Goal: Find specific page/section: Find specific page/section

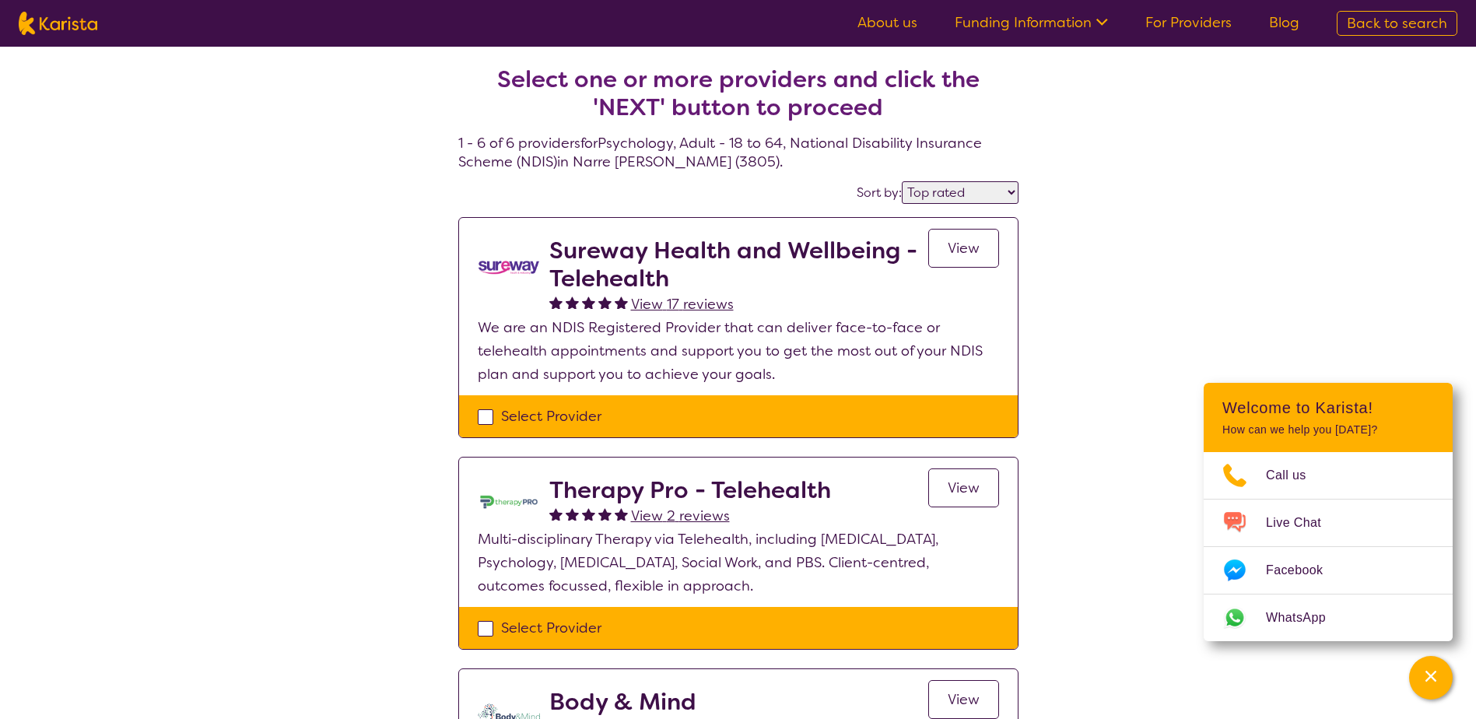
select select "by_score"
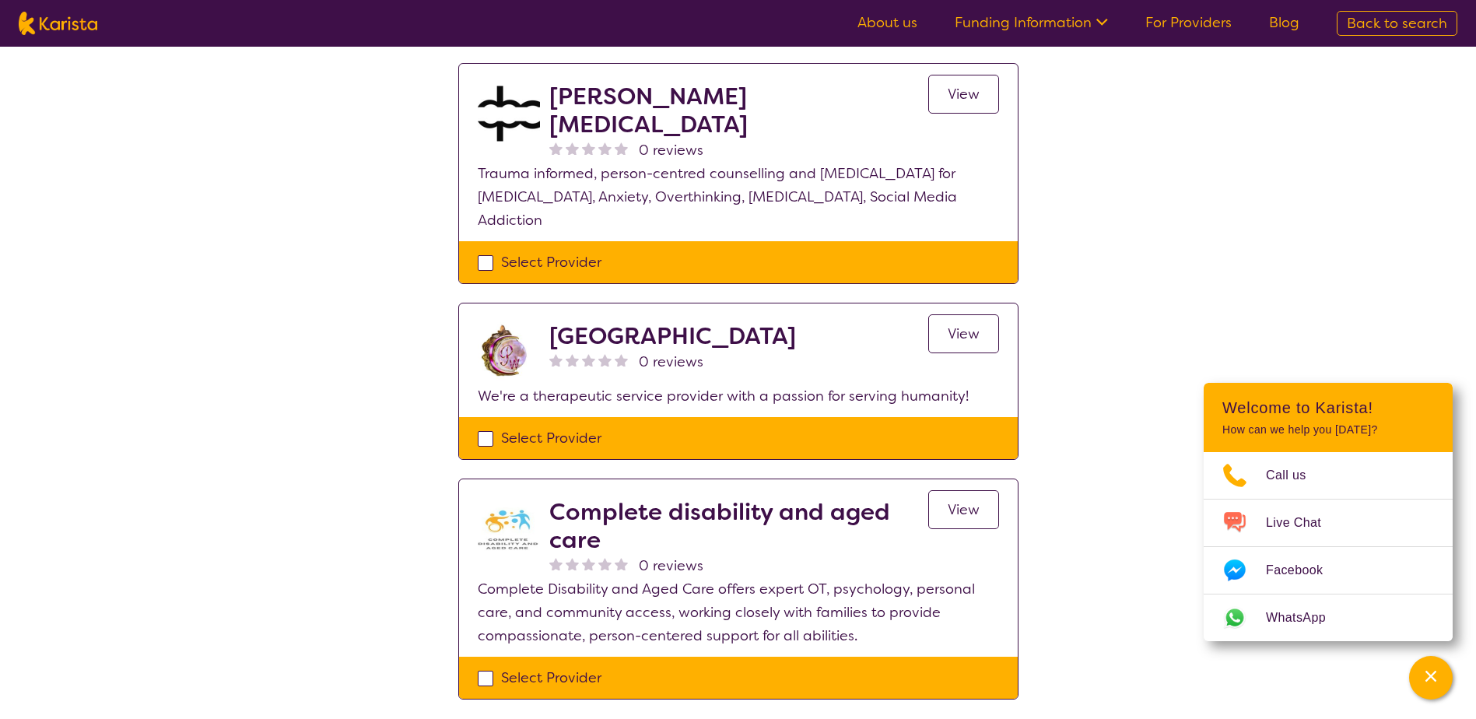
scroll to position [856, 0]
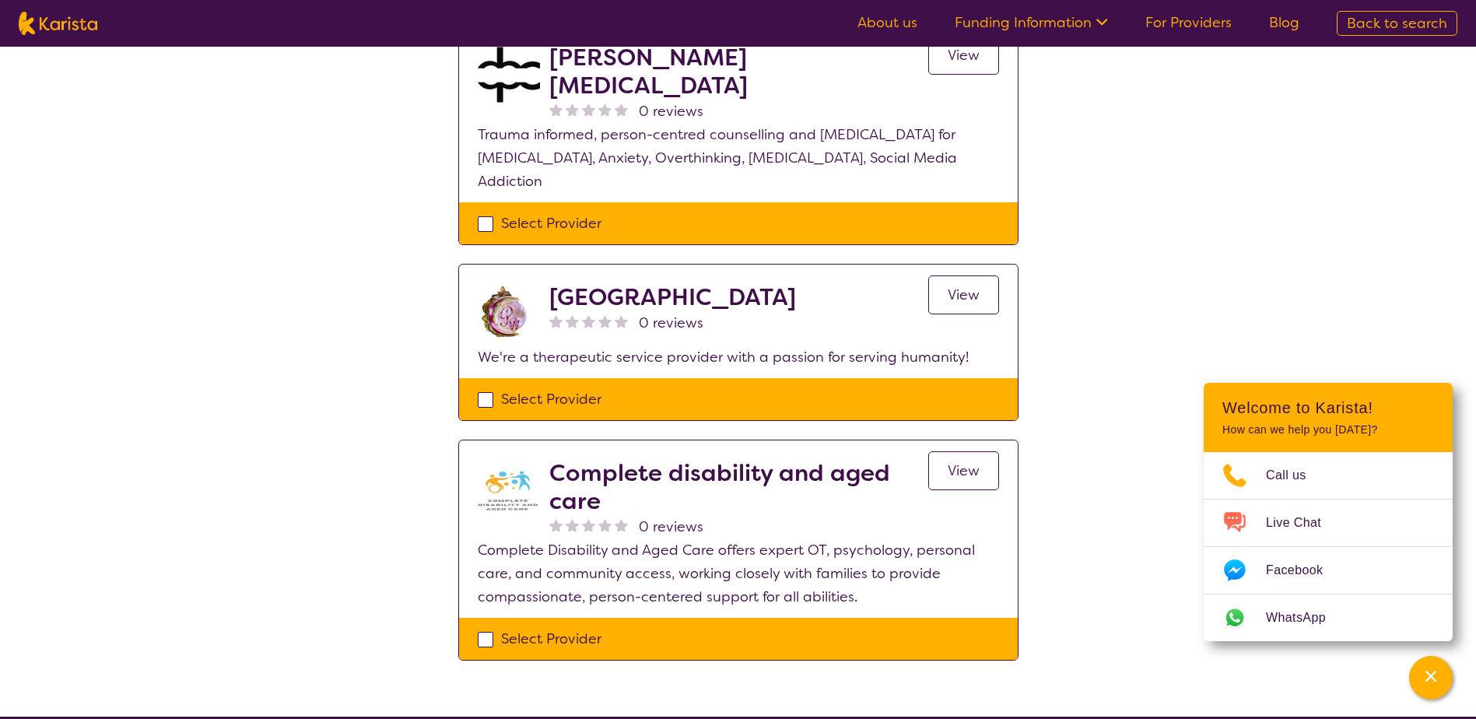
click at [478, 627] on div "Select Provider" at bounding box center [738, 638] width 521 height 23
checkbox input "true"
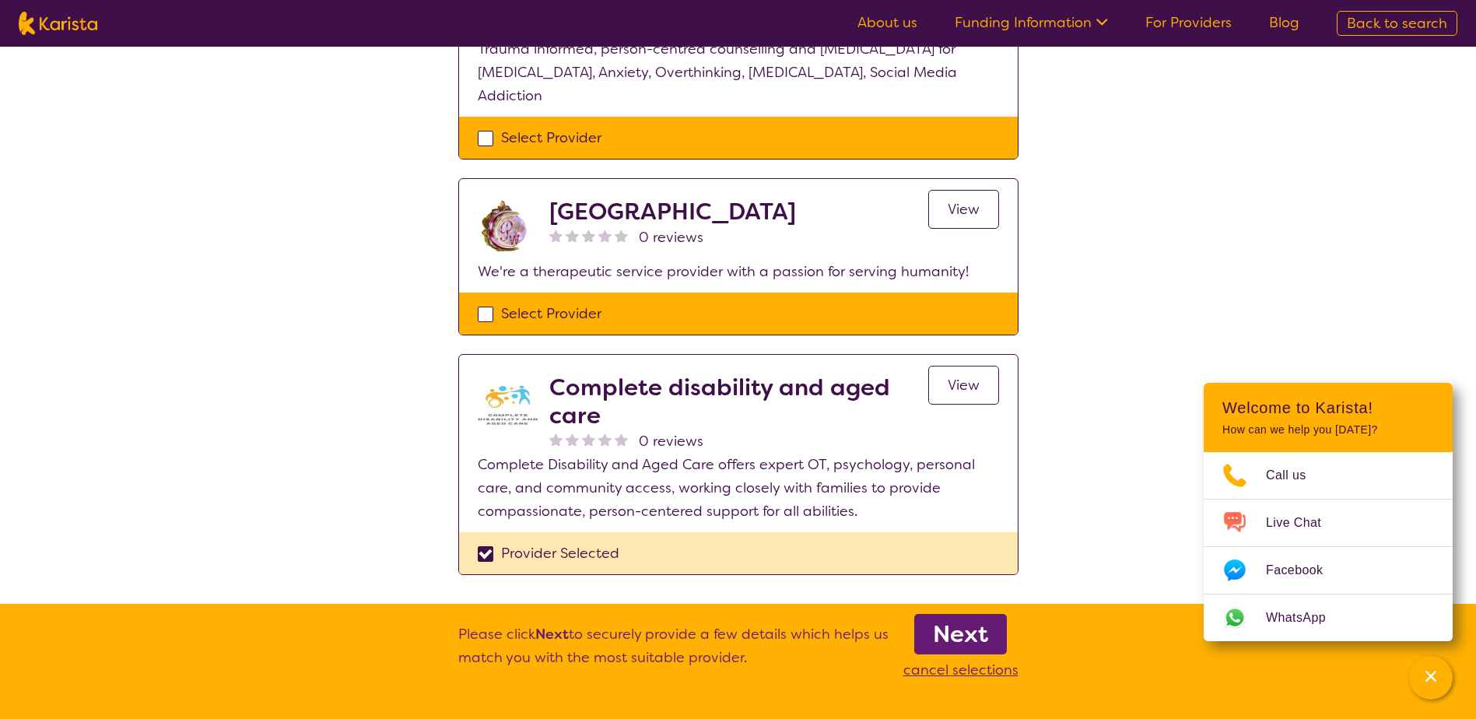
scroll to position [1012, 0]
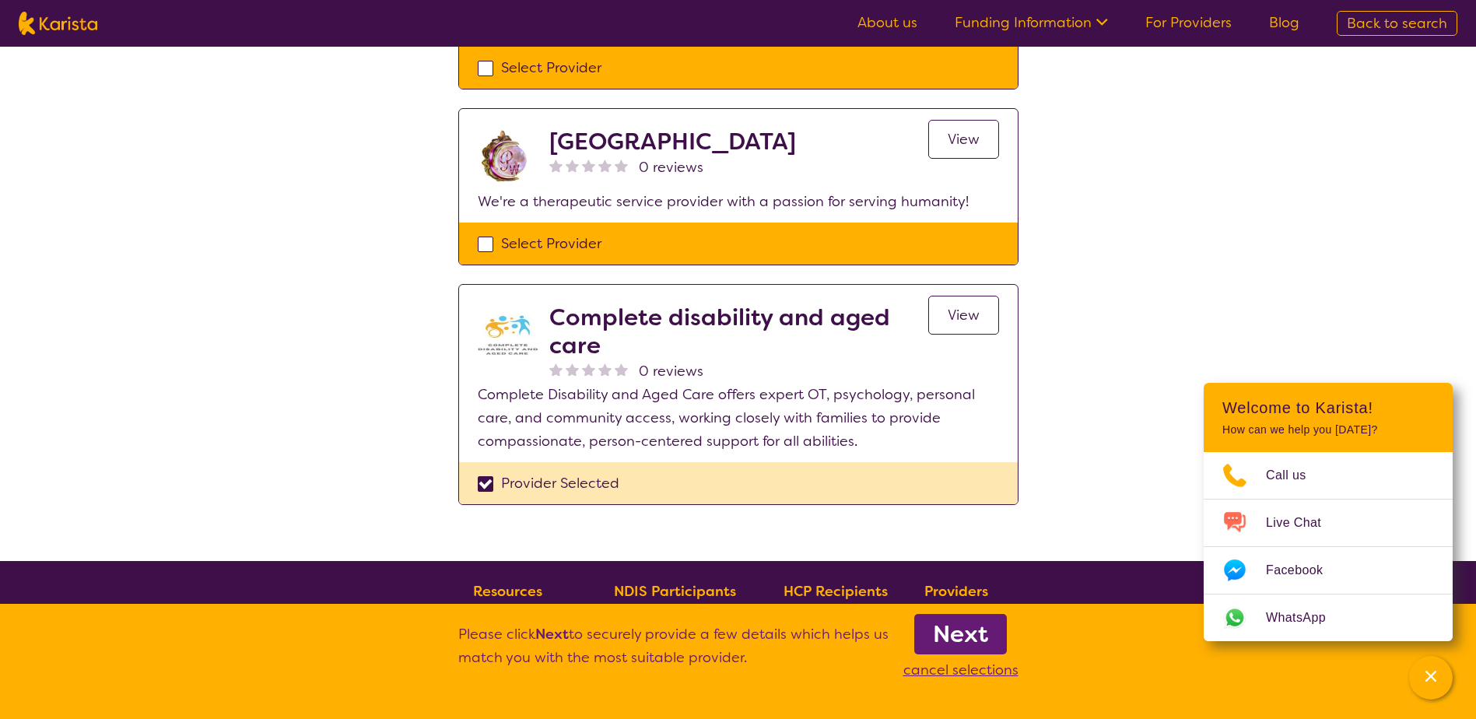
click at [979, 636] on b "Next" at bounding box center [960, 634] width 55 height 31
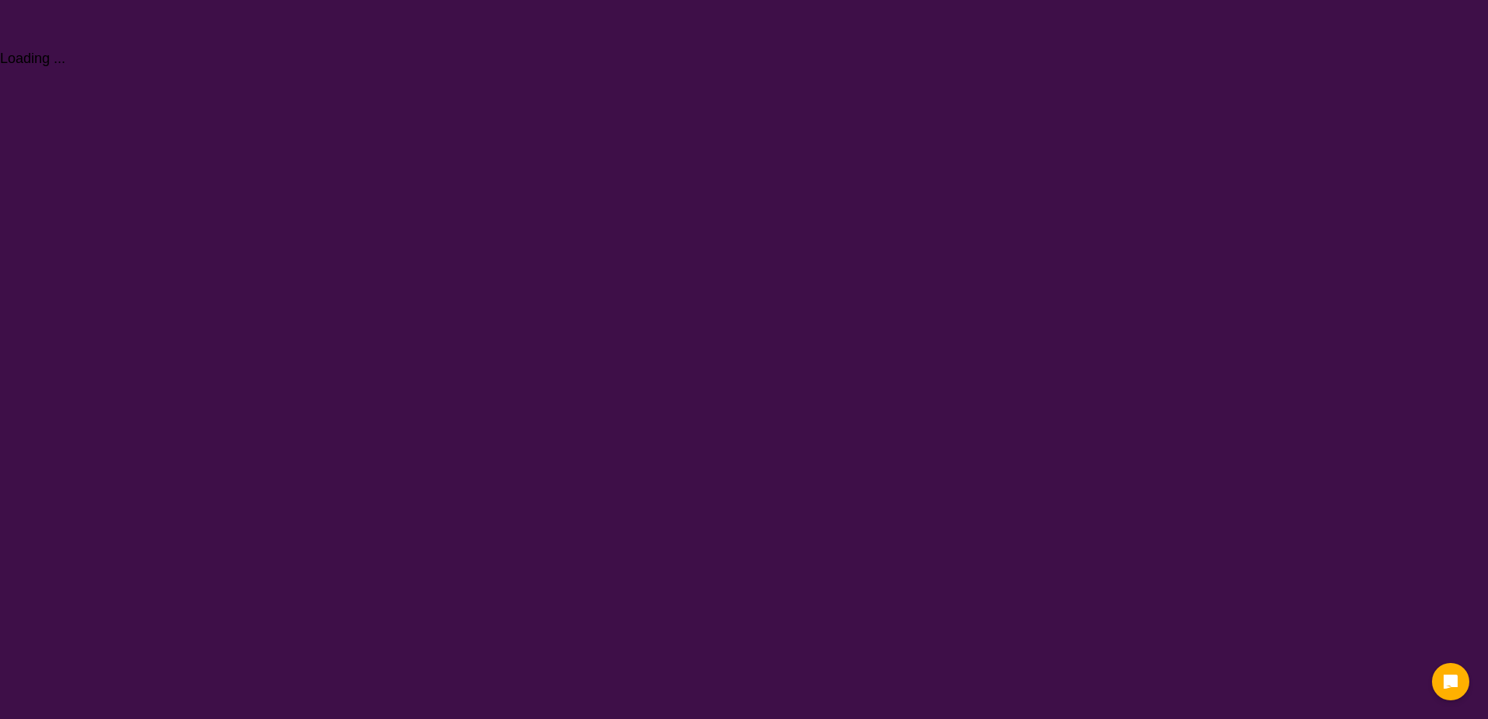
select select "Psychology"
select select "AD"
select select "NDIS"
select select "Psychology"
select select "AD"
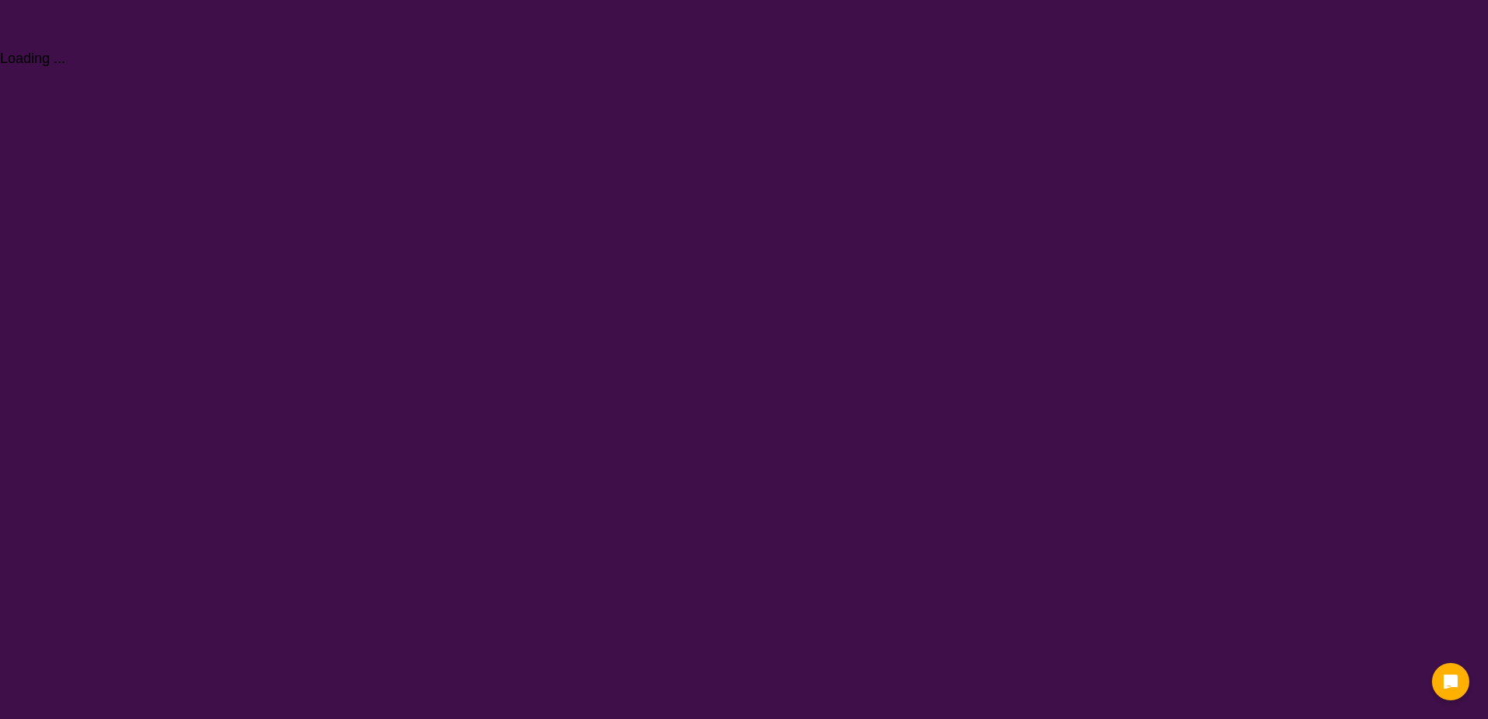
select select "NDIS"
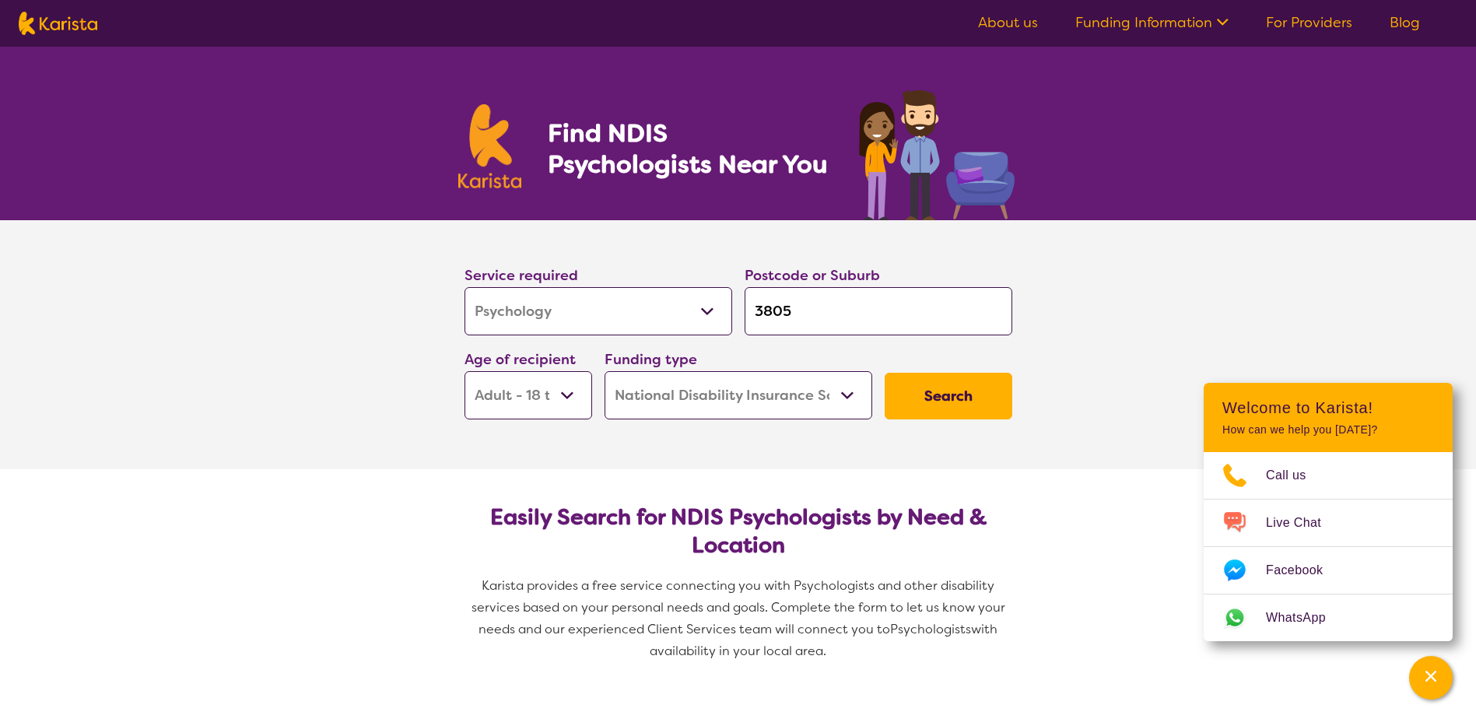
click at [693, 310] on select "Allied Health Assistant Assessment (ADHD or Autism) Behaviour support Counselli…" at bounding box center [599, 311] width 268 height 48
click at [379, 296] on section "Service required Allied Health Assistant Assessment (ADHD or Autism) Behaviour …" at bounding box center [738, 344] width 1476 height 249
click at [1222, 25] on icon at bounding box center [1220, 20] width 16 height 16
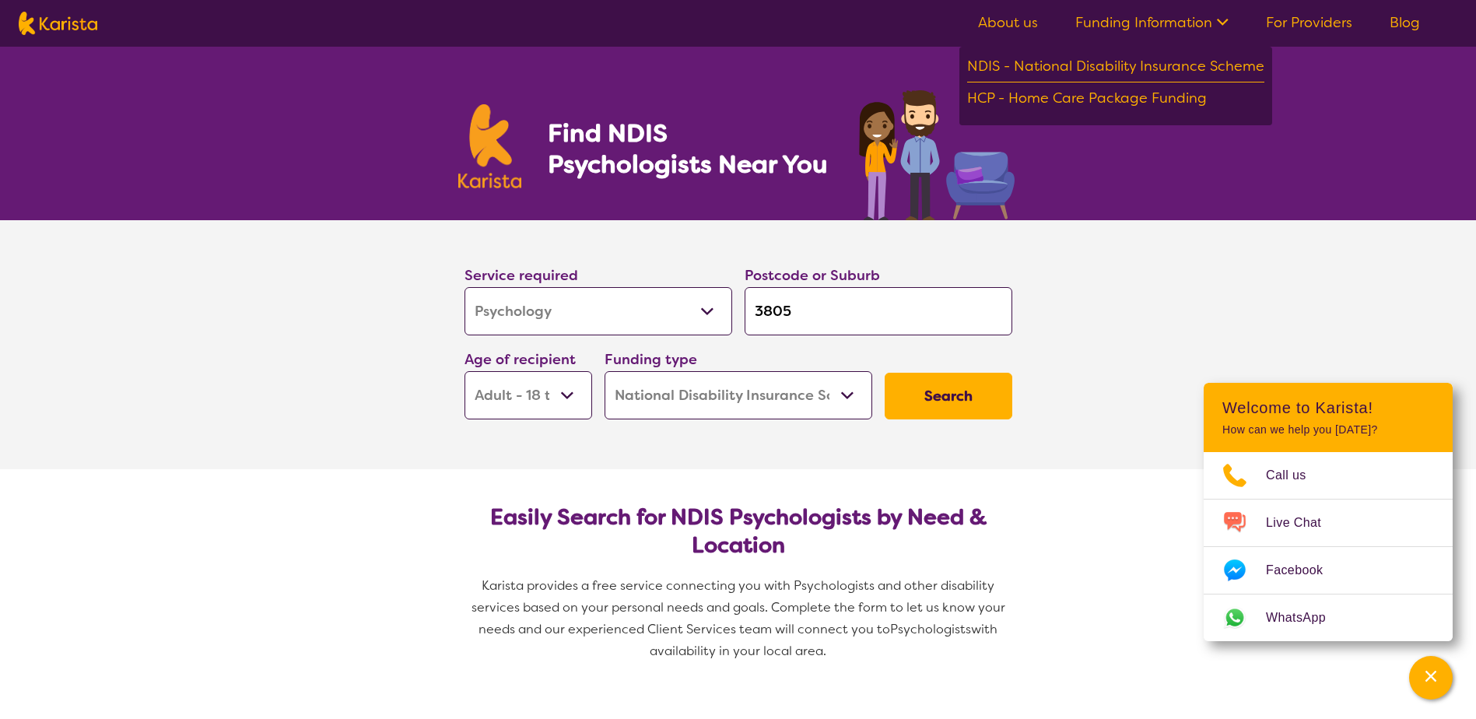
click at [1309, 19] on link "For Providers" at bounding box center [1309, 22] width 86 height 19
